Goal: Task Accomplishment & Management: Use online tool/utility

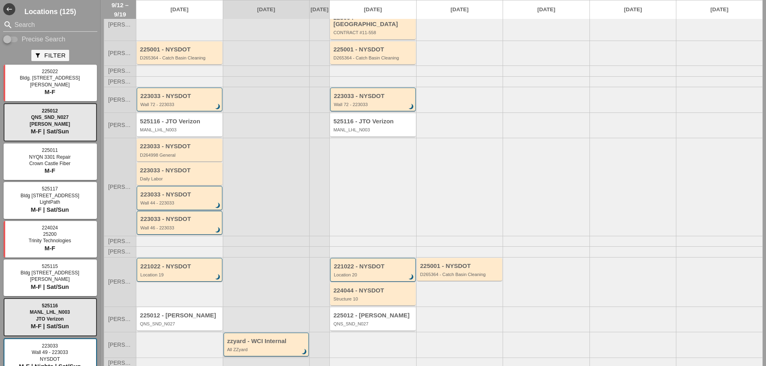
scroll to position [72, 0]
click at [195, 156] on div "223033 - NYSDOT D264998 General" at bounding box center [180, 148] width 86 height 23
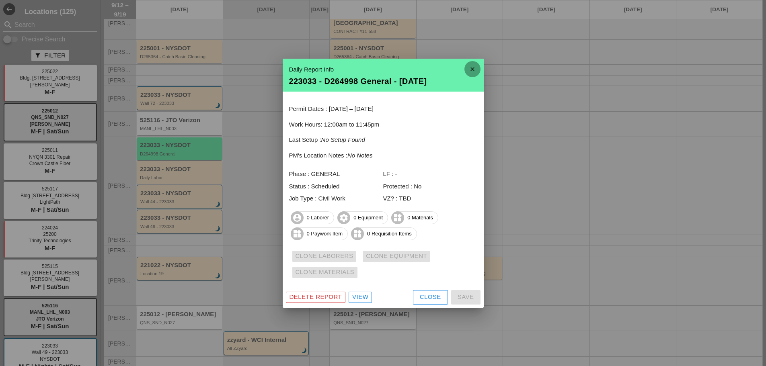
click at [472, 69] on icon "close" at bounding box center [472, 69] width 16 height 16
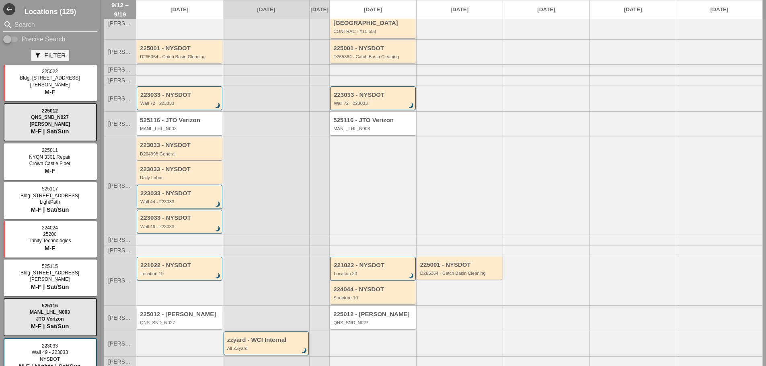
click at [196, 198] on div "223033 - NYSDOT Wall 44 - 223033 brightness_3" at bounding box center [180, 197] width 80 height 14
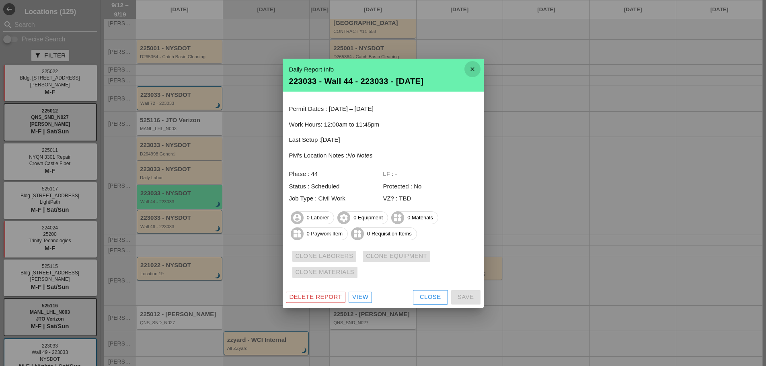
click at [474, 70] on icon "close" at bounding box center [472, 69] width 16 height 16
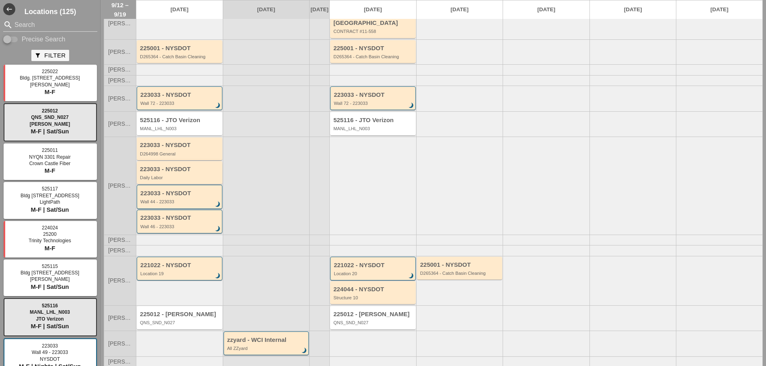
click at [210, 177] on div "Daily Labor" at bounding box center [180, 177] width 80 height 5
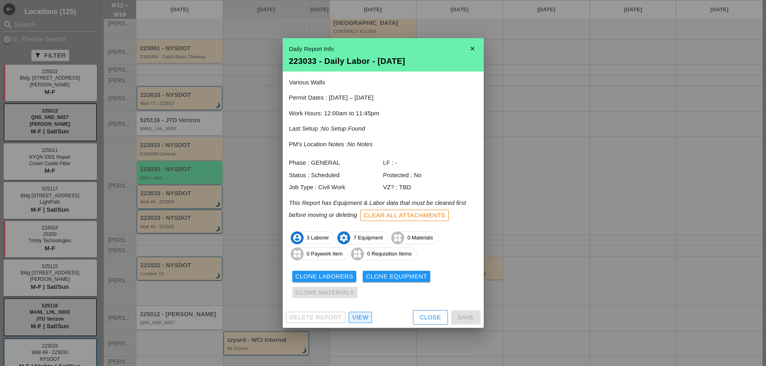
drag, startPoint x: 359, startPoint y: 318, endPoint x: 362, endPoint y: 316, distance: 4.3
click at [360, 318] on div "View" at bounding box center [360, 317] width 16 height 9
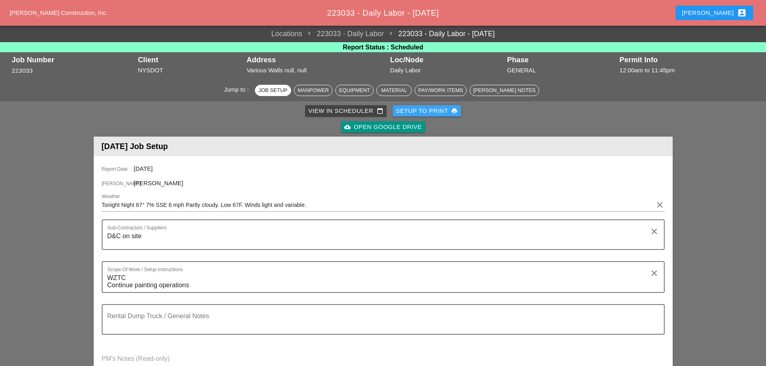
click at [423, 114] on div "Setup to Print print" at bounding box center [427, 111] width 62 height 9
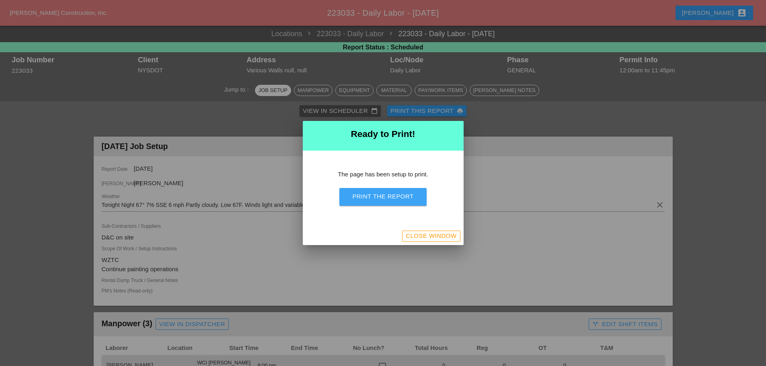
click at [398, 196] on div "Print the Report" at bounding box center [382, 196] width 61 height 9
click at [447, 235] on div "Close Window" at bounding box center [431, 236] width 51 height 9
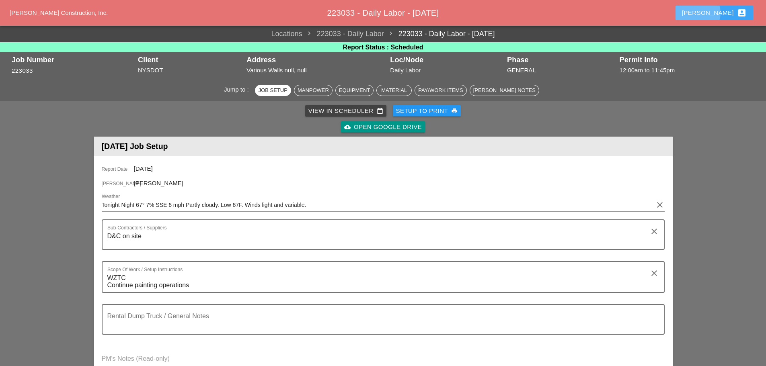
click at [712, 12] on button "Enrico account_box" at bounding box center [714, 13] width 78 height 14
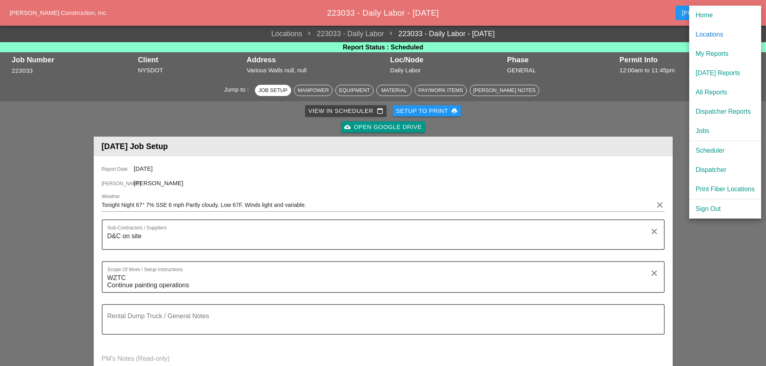
click at [728, 73] on div "[DATE] Reports" at bounding box center [724, 73] width 59 height 10
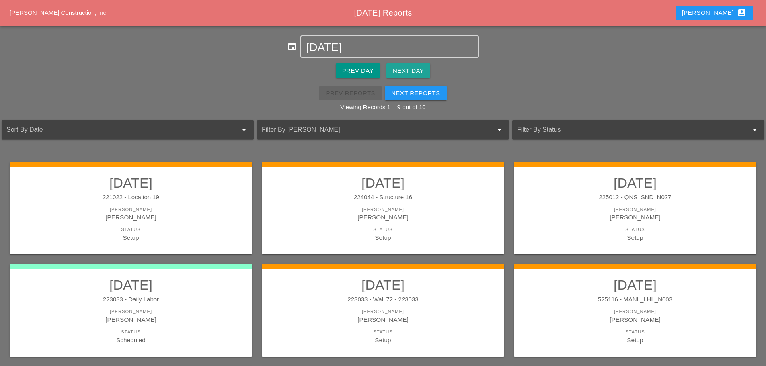
click at [409, 66] on div "Next Day" at bounding box center [408, 70] width 31 height 9
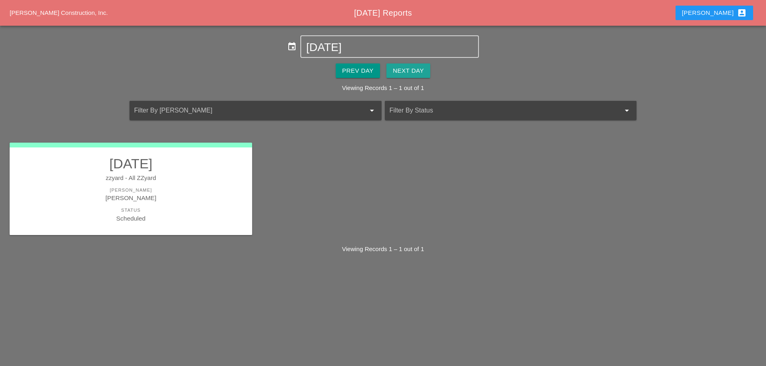
click at [409, 66] on div "Next Day" at bounding box center [408, 70] width 31 height 9
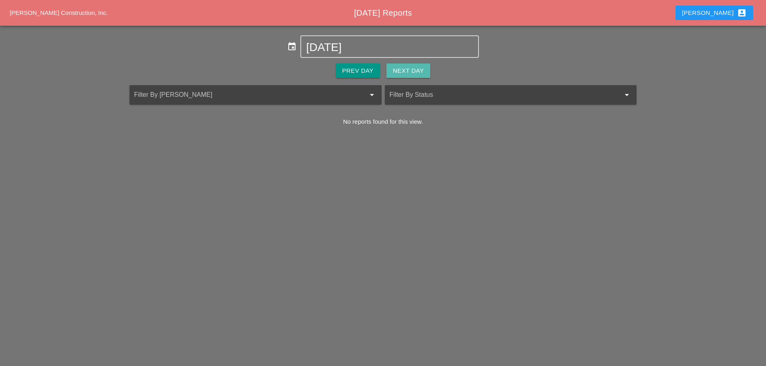
click at [407, 67] on div "Next Day" at bounding box center [408, 70] width 31 height 9
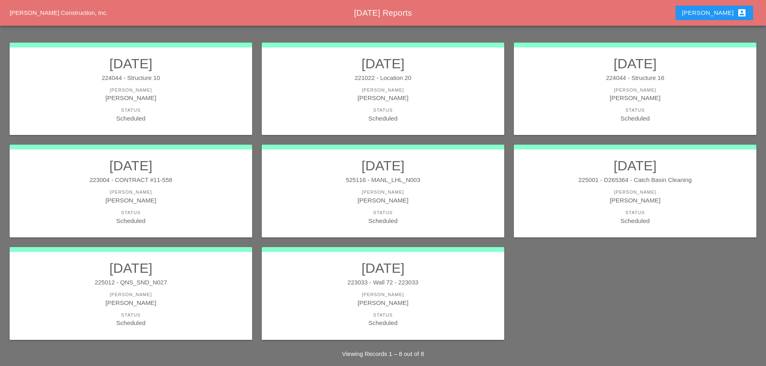
scroll to position [109, 0]
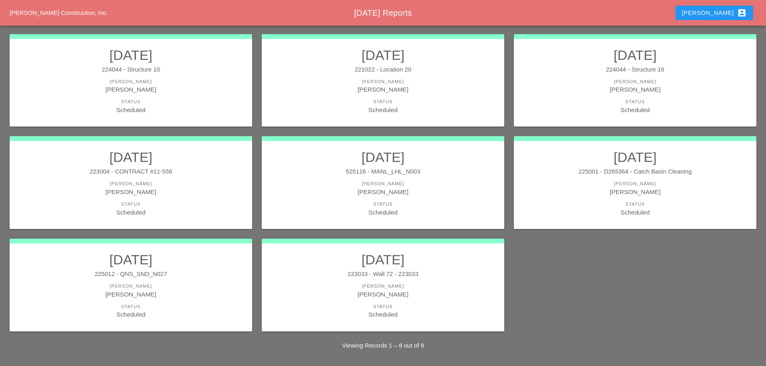
click at [418, 192] on div "[PERSON_NAME]" at bounding box center [383, 191] width 226 height 9
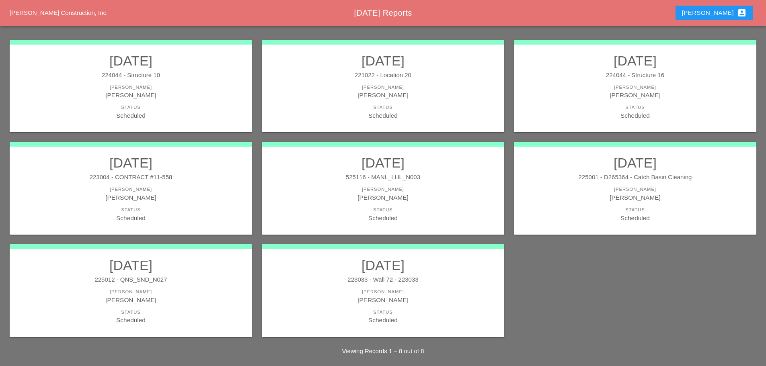
scroll to position [109, 0]
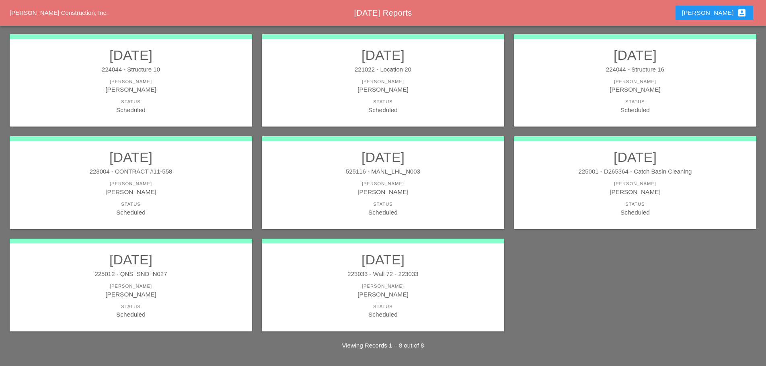
click at [159, 297] on div "[PERSON_NAME]" at bounding box center [131, 294] width 226 height 9
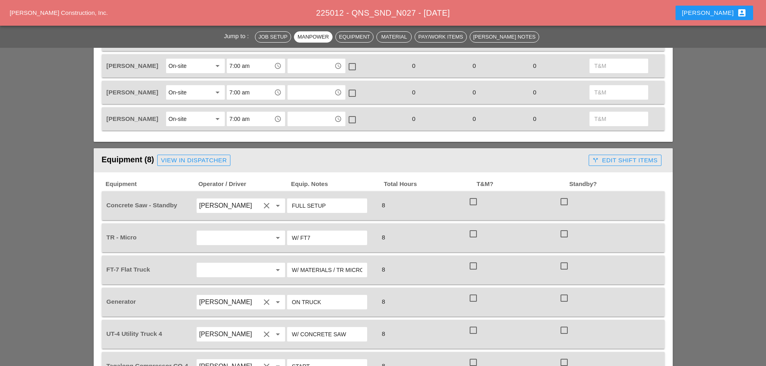
scroll to position [482, 0]
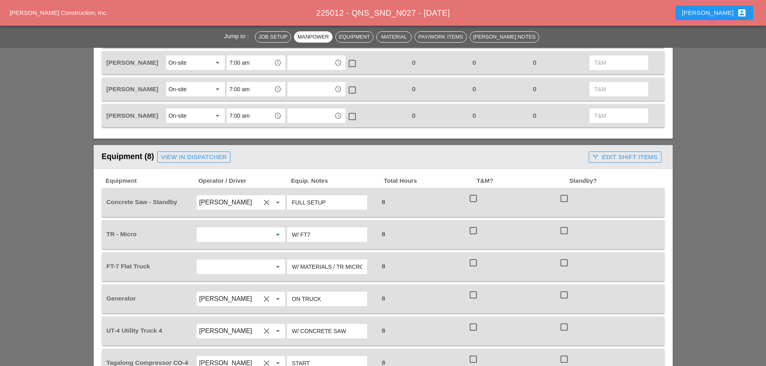
click at [238, 228] on input "text" at bounding box center [229, 234] width 61 height 13
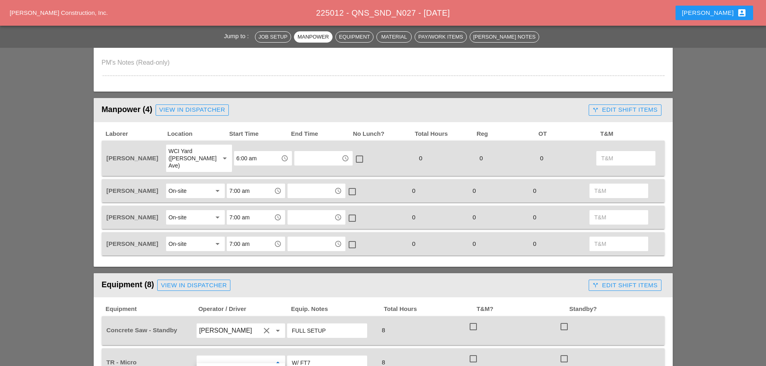
scroll to position [322, 0]
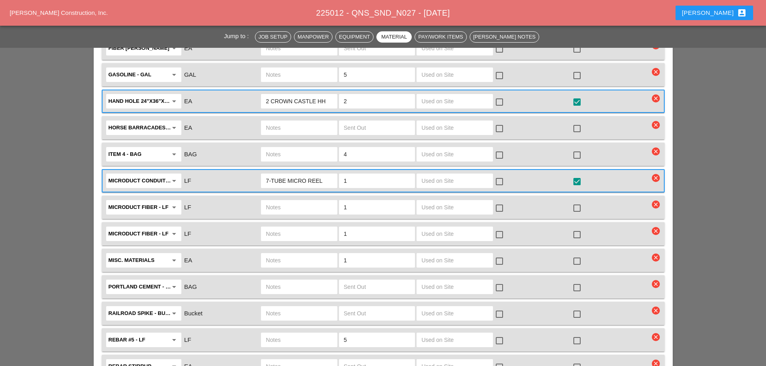
scroll to position [1447, 0]
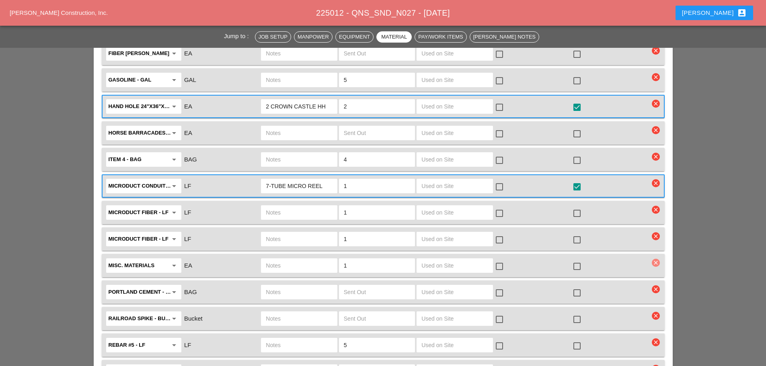
click at [654, 259] on icon "clear" at bounding box center [656, 263] width 8 height 8
click at [650, 237] on div "Are you Sure?" at bounding box center [655, 237] width 51 height 9
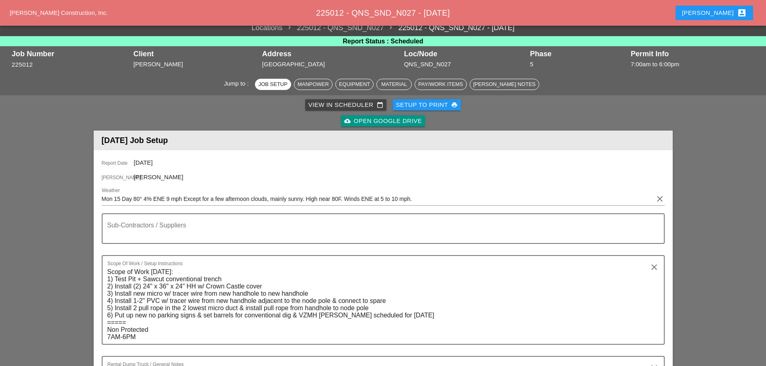
scroll to position [0, 0]
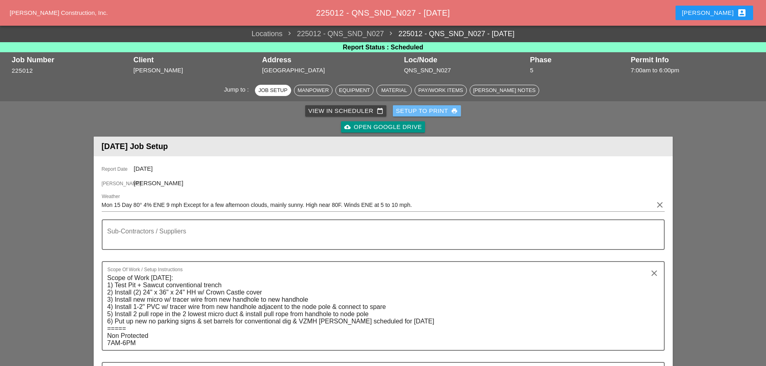
click at [436, 109] on div "Setup to Print print" at bounding box center [427, 111] width 62 height 9
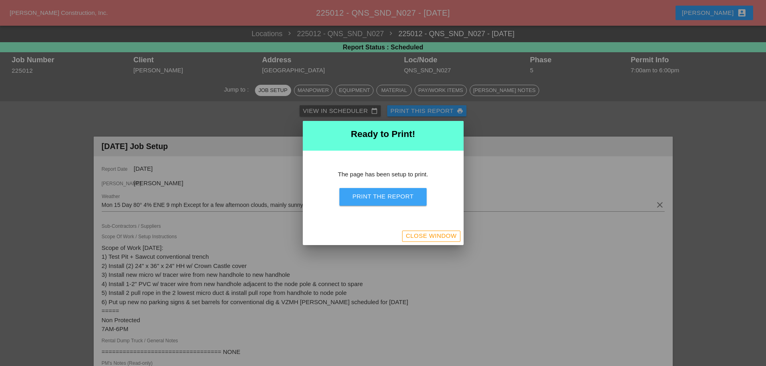
click at [412, 199] on div "Print the Report" at bounding box center [382, 196] width 61 height 9
click at [424, 239] on div "Close Window" at bounding box center [431, 236] width 51 height 9
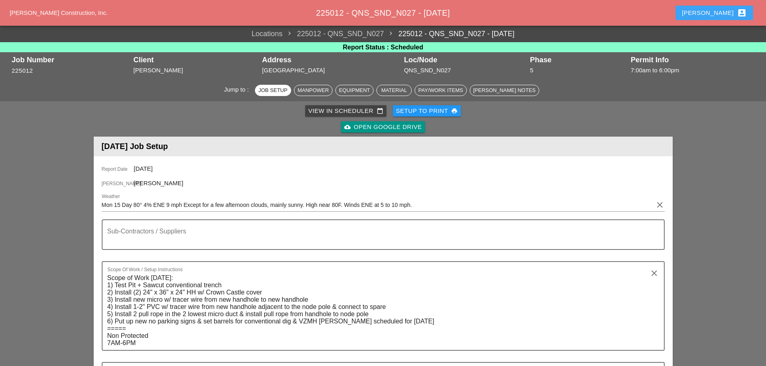
click at [718, 10] on div "Enrico account_box" at bounding box center [714, 13] width 65 height 10
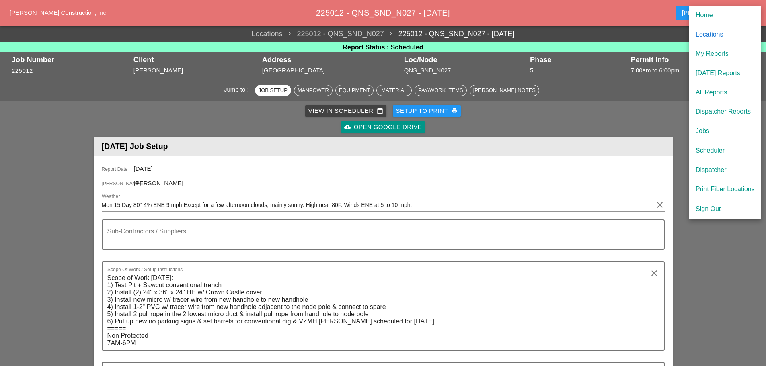
click at [697, 171] on div "Dispatcher" at bounding box center [724, 170] width 59 height 10
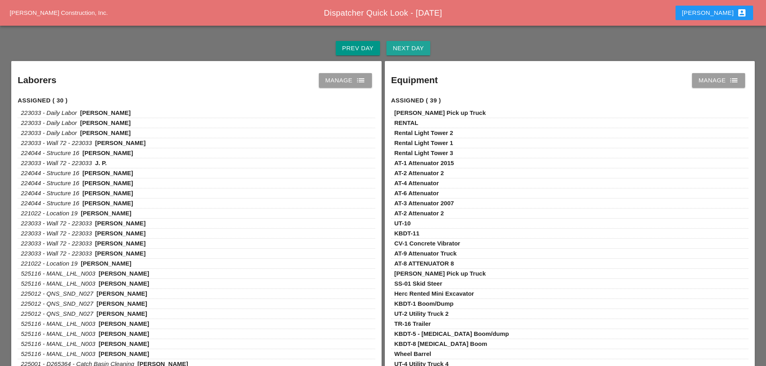
click at [418, 51] on div "Next Day" at bounding box center [408, 48] width 31 height 9
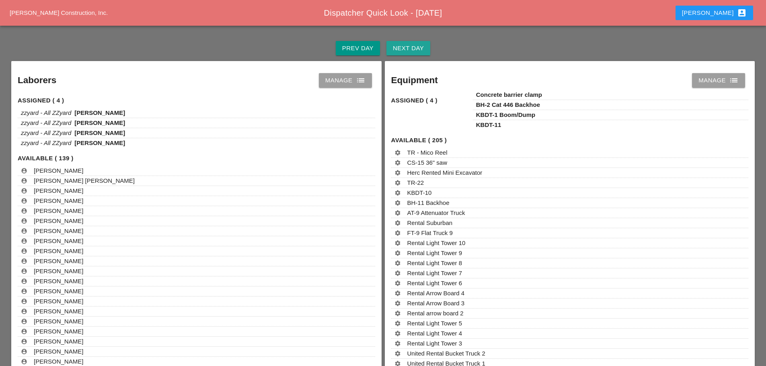
click at [418, 51] on div "Next Day" at bounding box center [408, 48] width 31 height 9
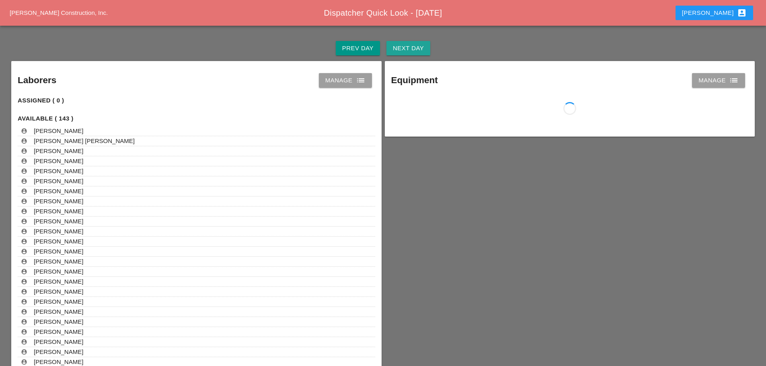
click at [418, 51] on div "Next Day" at bounding box center [408, 48] width 31 height 9
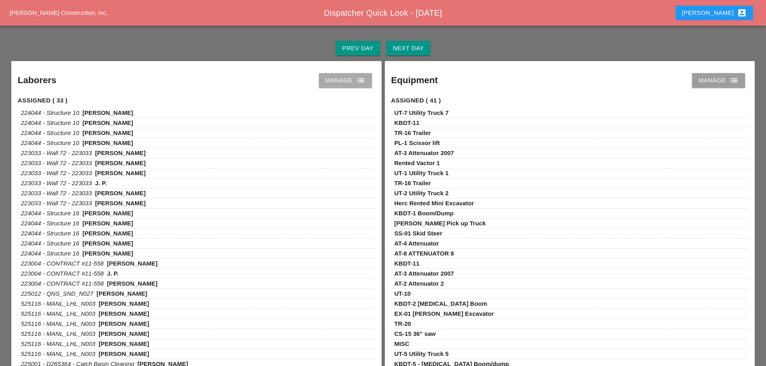
click at [356, 79] on icon "list" at bounding box center [361, 81] width 10 height 10
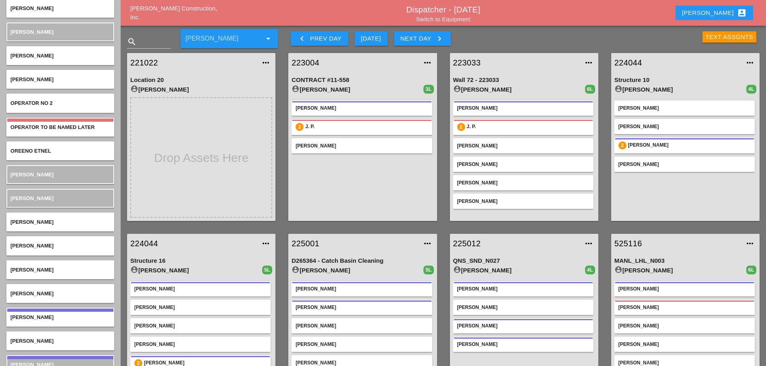
scroll to position [2372, 0]
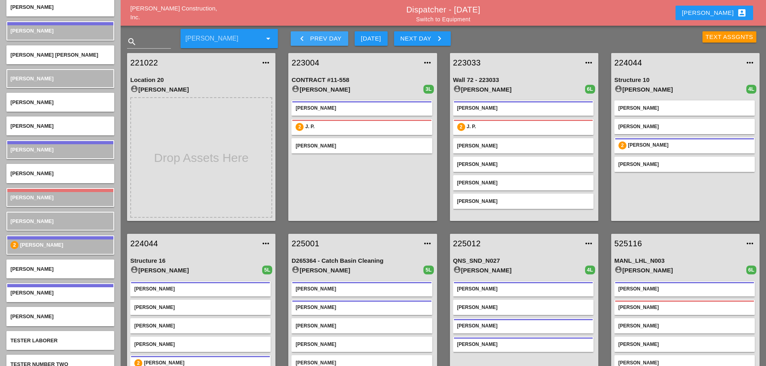
click at [297, 41] on icon "keyboard_arrow_left" at bounding box center [302, 39] width 10 height 10
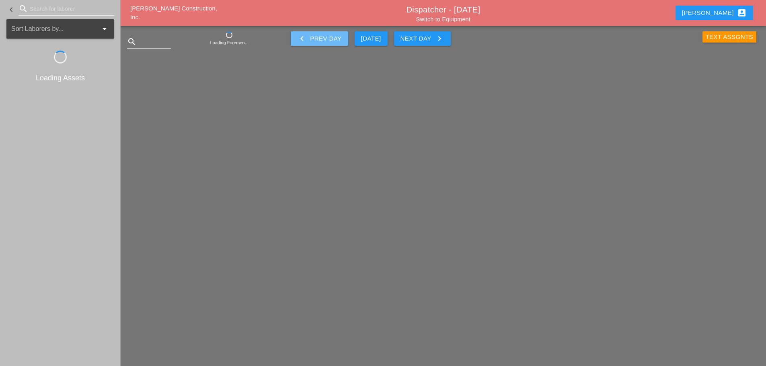
click at [297, 41] on icon "keyboard_arrow_left" at bounding box center [302, 39] width 10 height 10
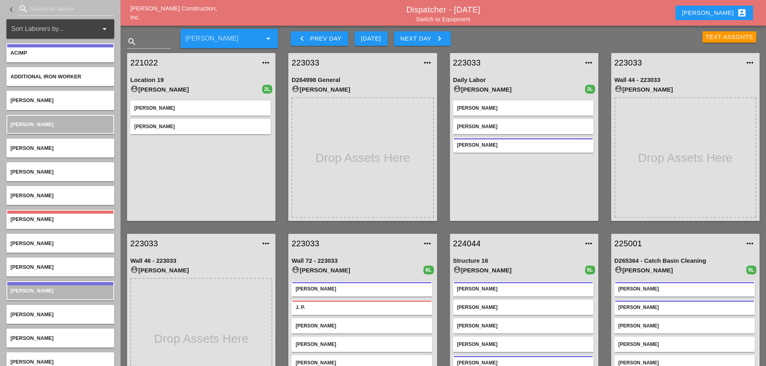
click at [712, 28] on div "Text Assgnts" at bounding box center [657, 36] width 214 height 24
click at [708, 36] on div "Text Assgnts" at bounding box center [729, 37] width 48 height 9
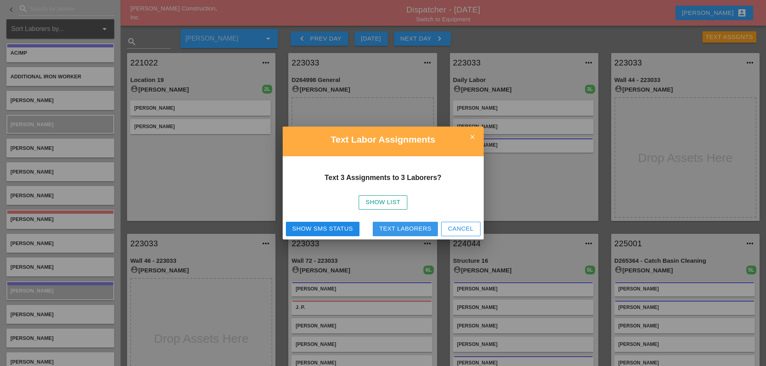
click at [423, 224] on button "Text Laborers" at bounding box center [405, 229] width 65 height 14
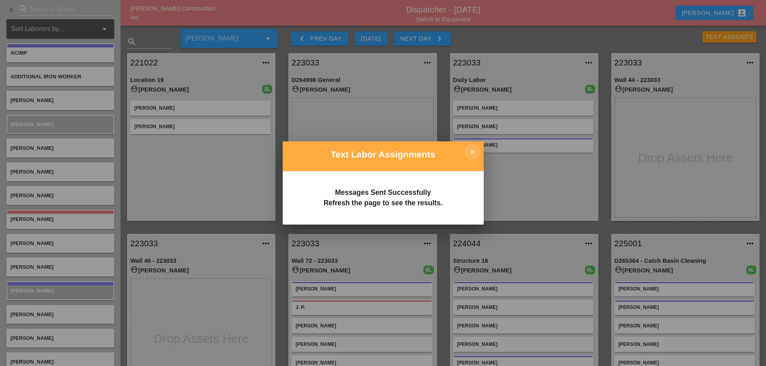
click at [466, 154] on icon "close" at bounding box center [472, 152] width 16 height 16
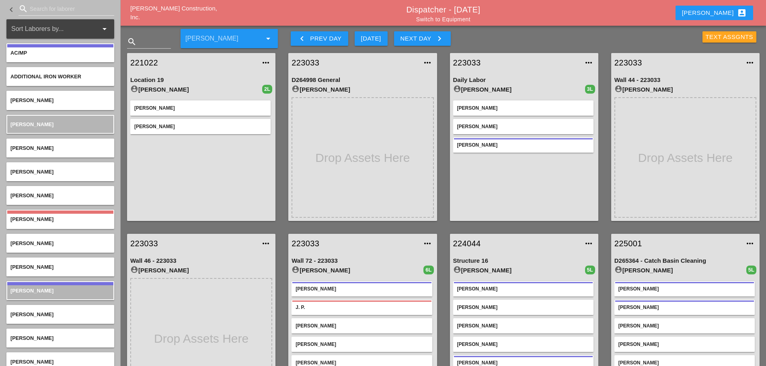
click at [712, 36] on div "Text Assgnts" at bounding box center [729, 37] width 48 height 9
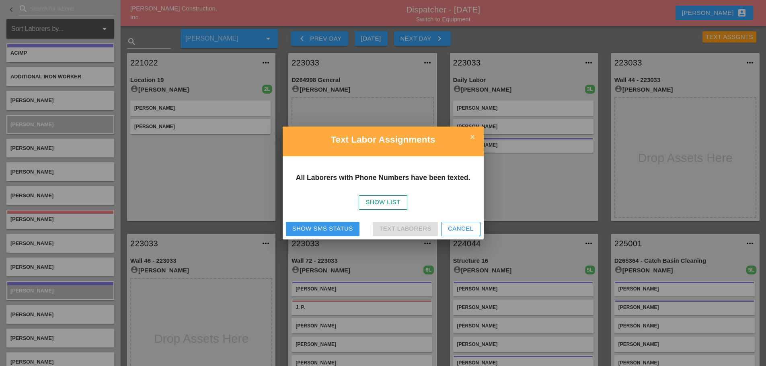
click at [326, 229] on div "Show SMS Status" at bounding box center [322, 228] width 61 height 9
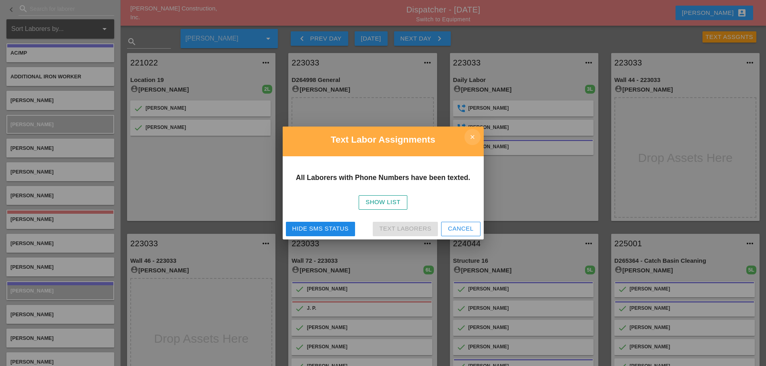
click at [471, 135] on icon "close" at bounding box center [472, 137] width 16 height 16
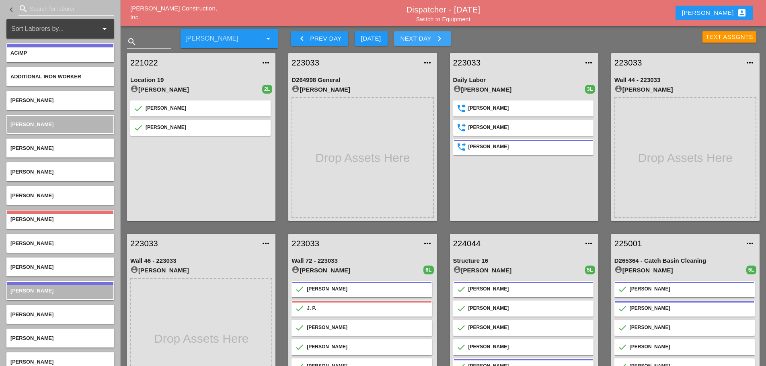
click at [442, 40] on icon "keyboard_arrow_right" at bounding box center [440, 39] width 10 height 10
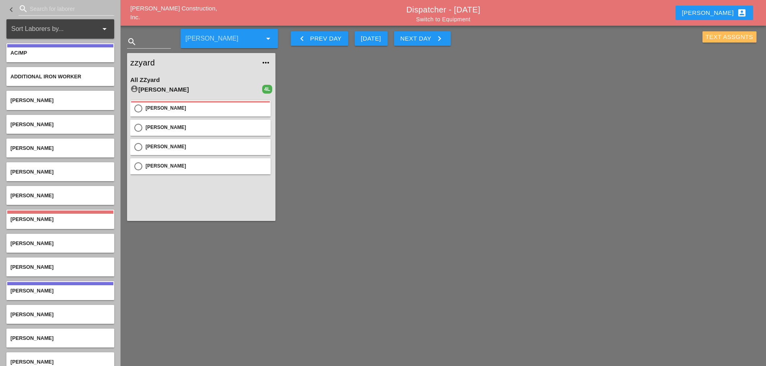
click at [717, 33] on div "Text Assgnts" at bounding box center [729, 37] width 48 height 9
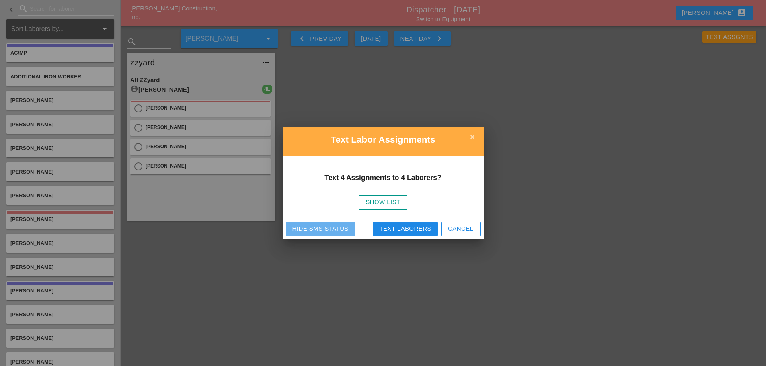
drag, startPoint x: 314, startPoint y: 230, endPoint x: 317, endPoint y: 226, distance: 5.6
click at [314, 230] on div "Hide SMS Status" at bounding box center [320, 228] width 56 height 9
click at [476, 135] on icon "close" at bounding box center [472, 137] width 16 height 16
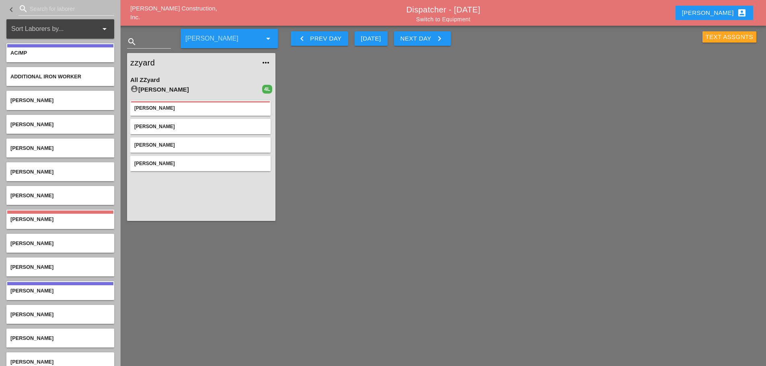
click at [717, 35] on div "Text Assgnts" at bounding box center [729, 37] width 48 height 9
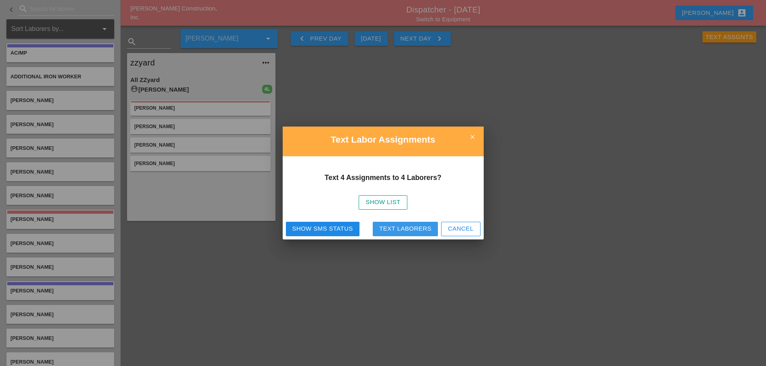
click at [404, 229] on div "Text Laborers" at bounding box center [405, 228] width 52 height 9
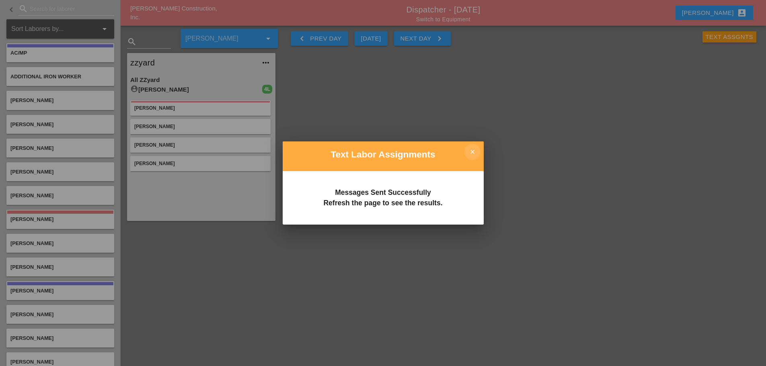
click at [477, 148] on icon "close" at bounding box center [472, 152] width 16 height 16
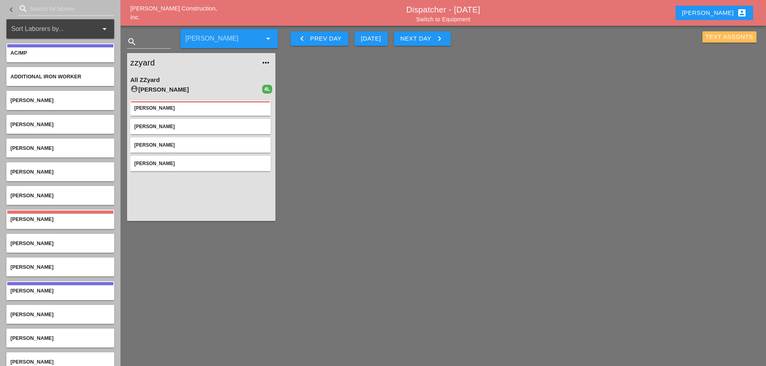
click at [711, 38] on div "Text Assgnts" at bounding box center [729, 37] width 48 height 9
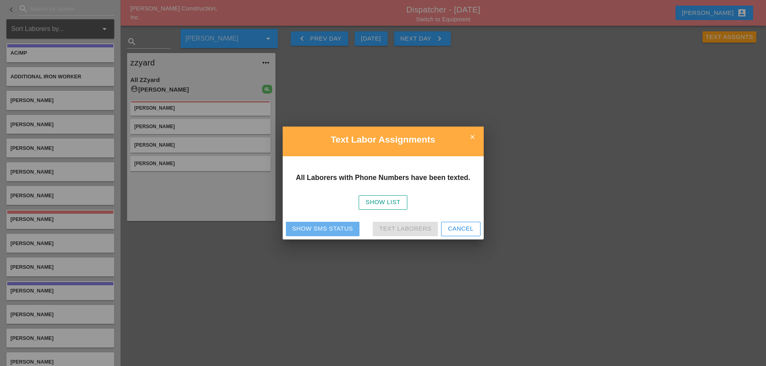
click at [306, 234] on button "Show SMS Status" at bounding box center [323, 229] width 74 height 14
click at [471, 134] on icon "close" at bounding box center [472, 137] width 16 height 16
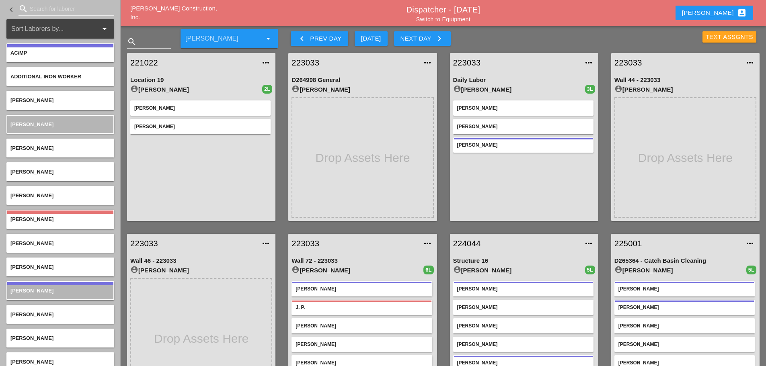
click at [720, 34] on div "Text Assgnts" at bounding box center [729, 37] width 48 height 9
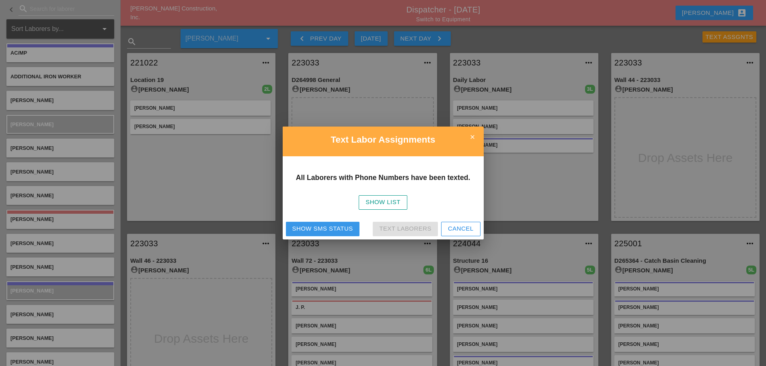
drag, startPoint x: 326, startPoint y: 227, endPoint x: 330, endPoint y: 223, distance: 5.4
click at [327, 227] on div "Show SMS Status" at bounding box center [322, 228] width 61 height 9
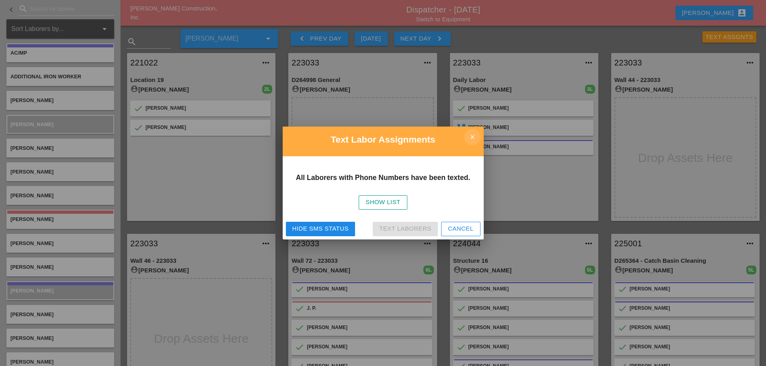
click at [478, 141] on icon "close" at bounding box center [472, 137] width 16 height 16
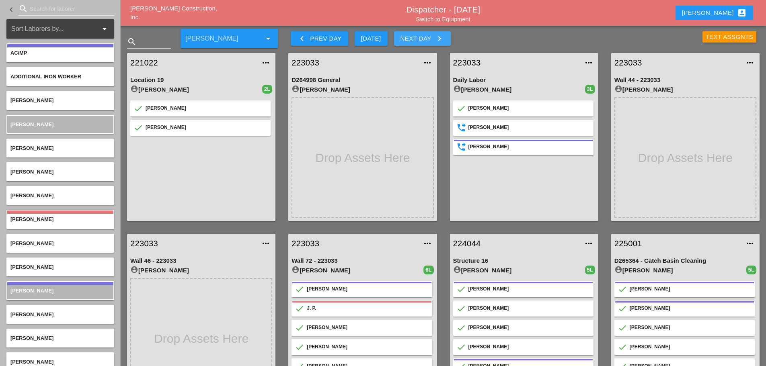
click at [442, 38] on icon "keyboard_arrow_right" at bounding box center [440, 39] width 10 height 10
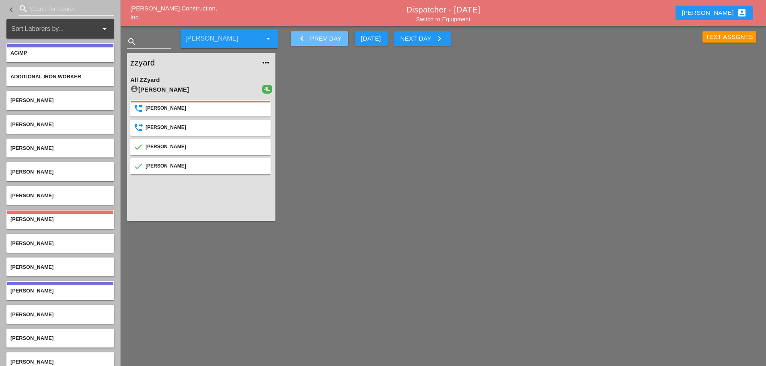
click at [303, 39] on icon "keyboard_arrow_left" at bounding box center [302, 39] width 10 height 10
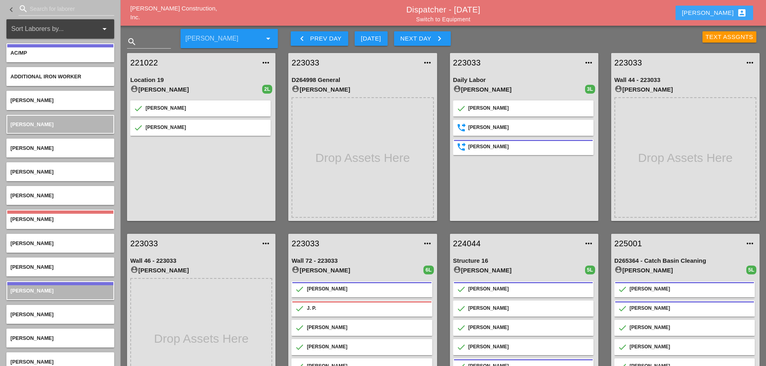
click at [715, 9] on button "Enrico account_box" at bounding box center [714, 13] width 78 height 14
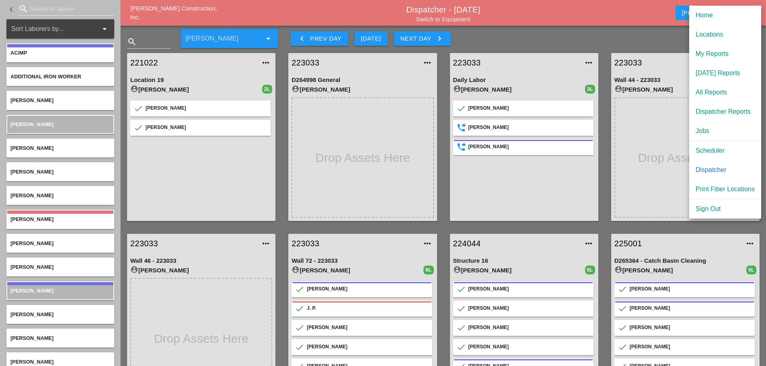
click at [719, 169] on div "Dispatcher" at bounding box center [724, 170] width 59 height 10
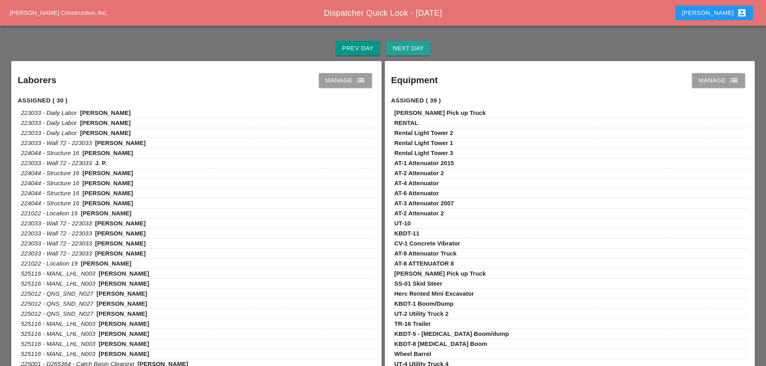
click at [408, 54] on button "Next Day" at bounding box center [408, 48] width 44 height 14
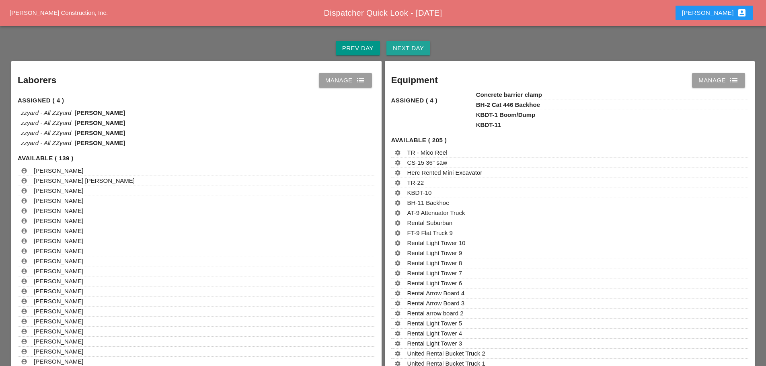
click at [406, 49] on div "Next Day" at bounding box center [408, 48] width 31 height 9
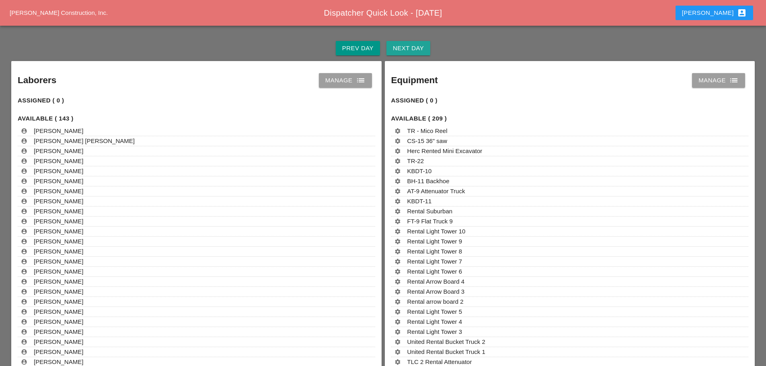
click at [406, 49] on div "Next Day" at bounding box center [408, 48] width 31 height 9
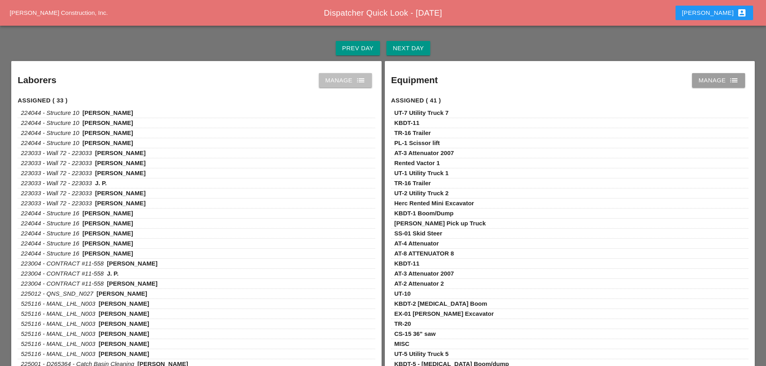
click at [363, 81] on icon "list" at bounding box center [361, 81] width 10 height 10
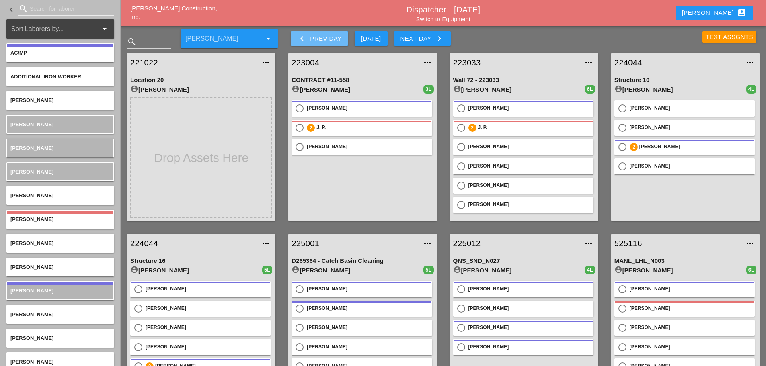
click at [295, 45] on button "keyboard_arrow_left Prev Day" at bounding box center [319, 38] width 57 height 14
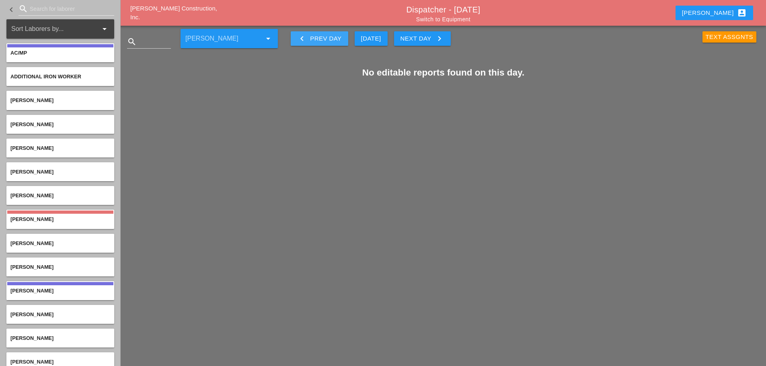
click at [295, 45] on button "keyboard_arrow_left Prev Day" at bounding box center [319, 38] width 57 height 14
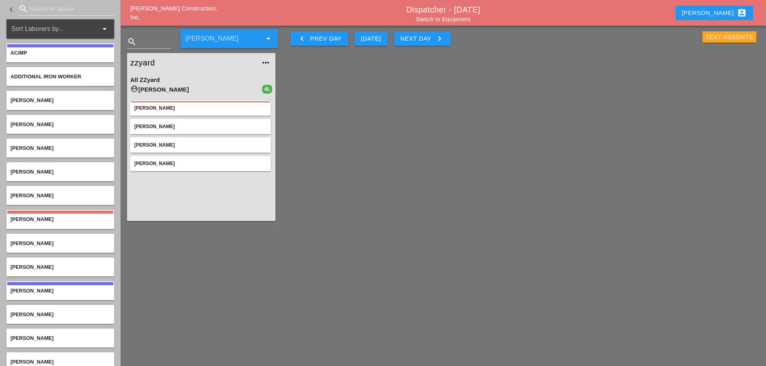
click at [706, 38] on div "Text Assgnts" at bounding box center [729, 37] width 48 height 9
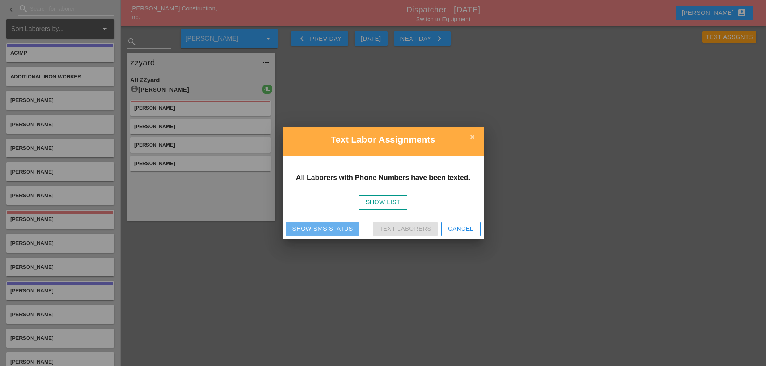
click at [293, 228] on div "Show SMS Status" at bounding box center [322, 228] width 61 height 9
click at [471, 135] on icon "close" at bounding box center [472, 137] width 16 height 16
